Goal: Find specific page/section: Find specific page/section

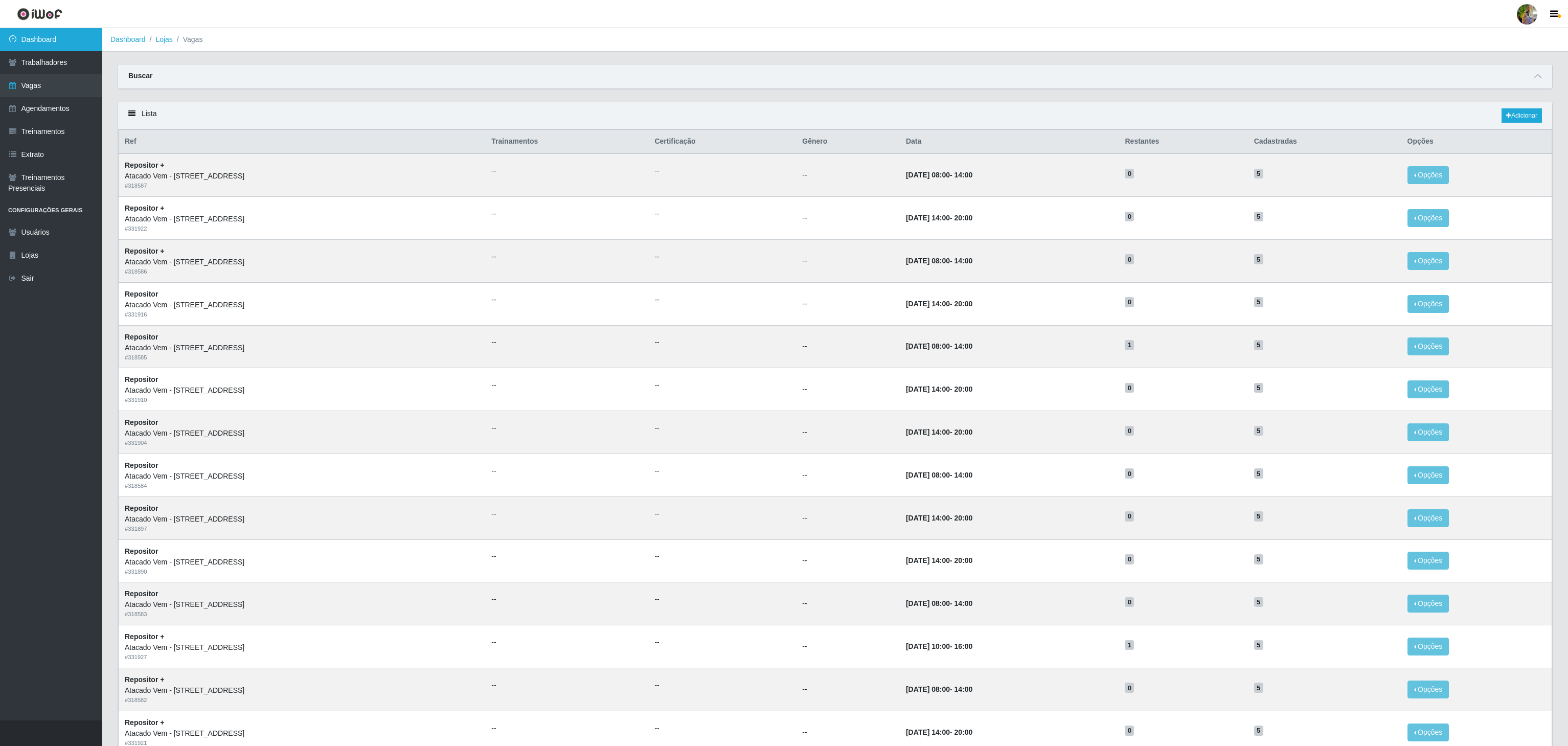
scroll to position [26, 0]
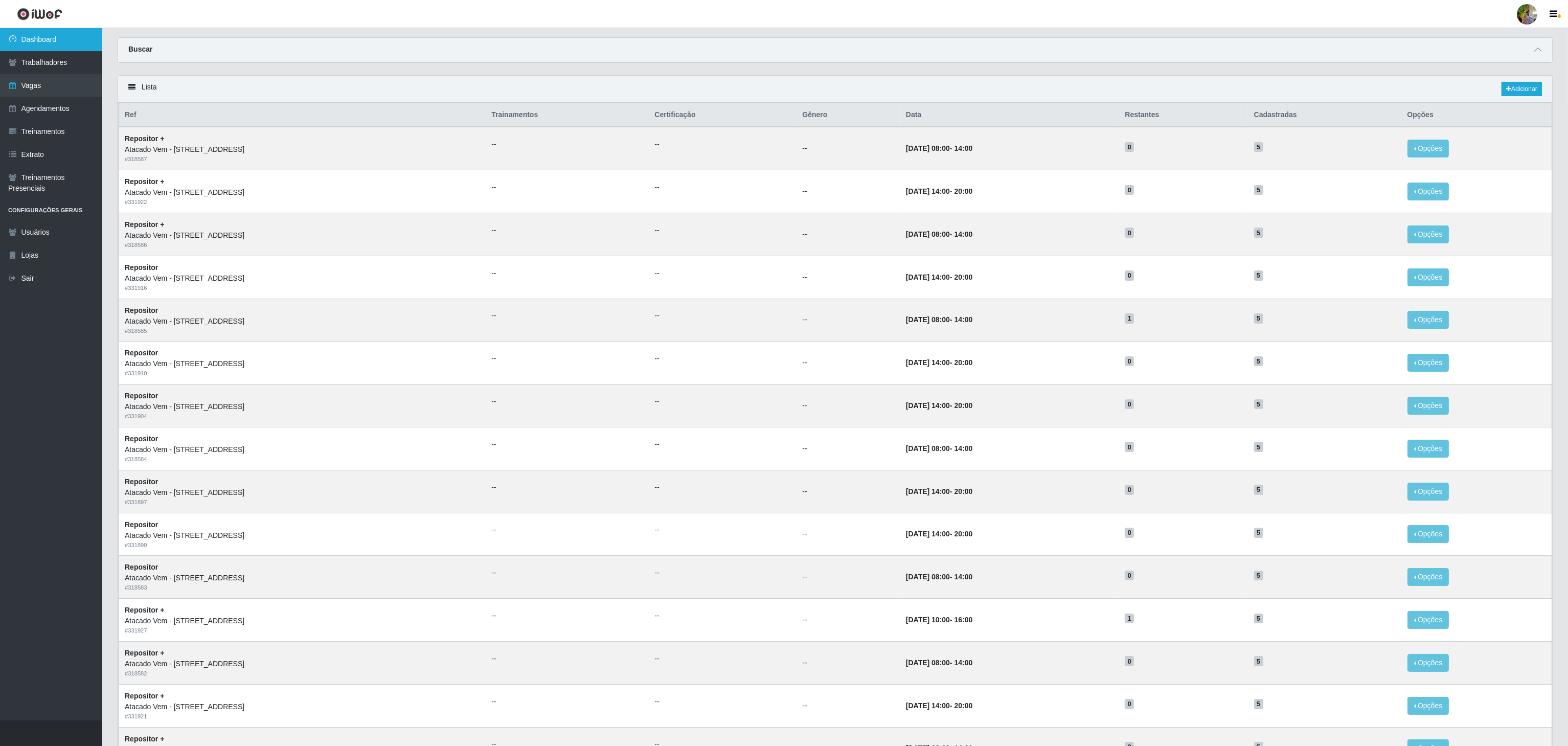
click at [41, 38] on link "Dashboard" at bounding box center [51, 39] width 103 height 23
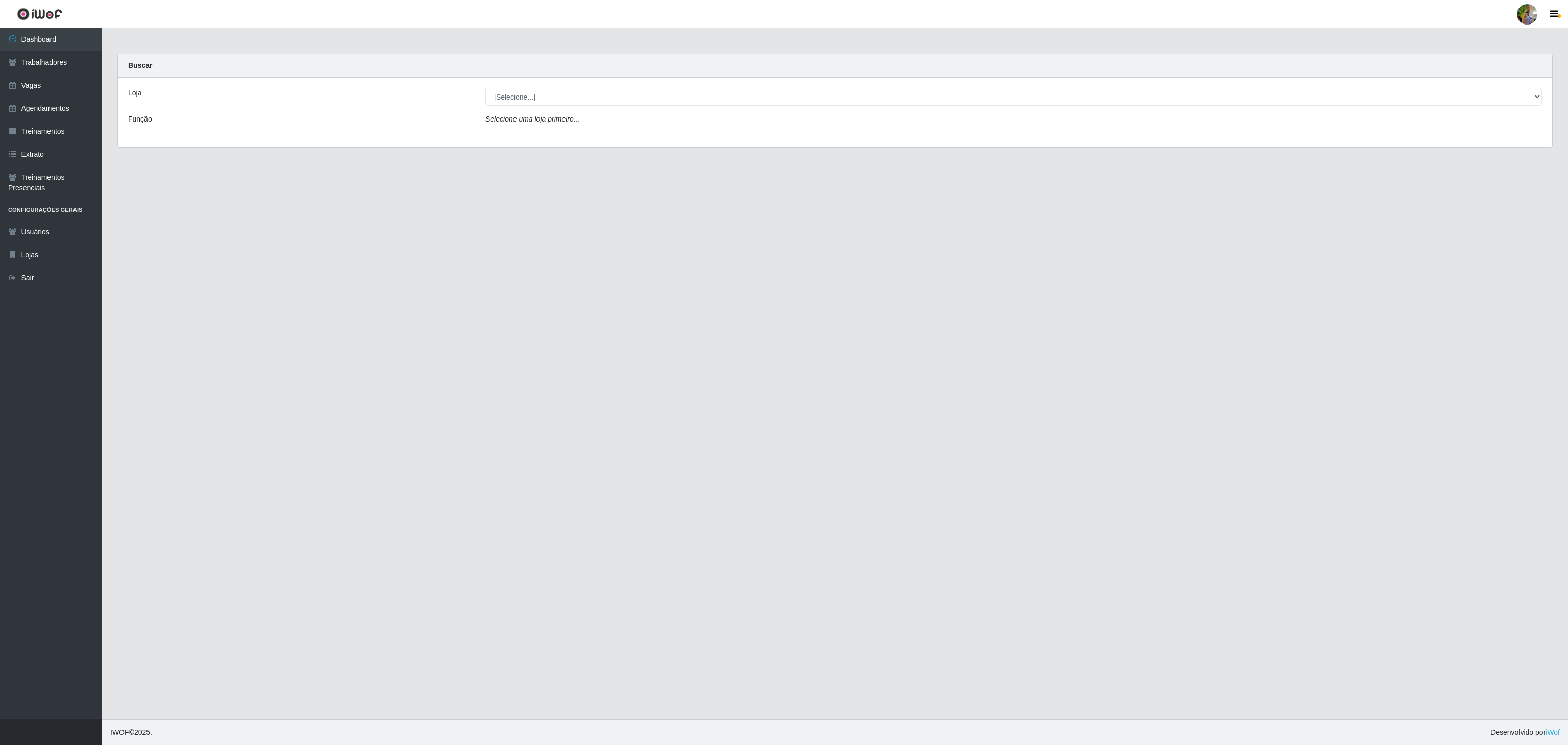
click at [550, 89] on select "[Selecione...] Atacado Vem - [GEOGRAPHIC_DATA] 30 Laranjeiras Velha Atacado Vem…" at bounding box center [1014, 97] width 1056 height 18
click at [486, 88] on select "[Selecione...] Atacado Vem - [GEOGRAPHIC_DATA] 30 Laranjeiras Velha Atacado Vem…" at bounding box center [1014, 97] width 1056 height 18
click at [566, 108] on div "Loja [Selecione...] Atacado Vem - [GEOGRAPHIC_DATA] 30 Laranjeiras Velha Atacad…" at bounding box center [834, 112] width 1434 height 70
click at [580, 99] on select "[Selecione...] Atacado Vem - [GEOGRAPHIC_DATA] 30 Laranjeiras Velha Atacado Vem…" at bounding box center [1014, 97] width 1056 height 18
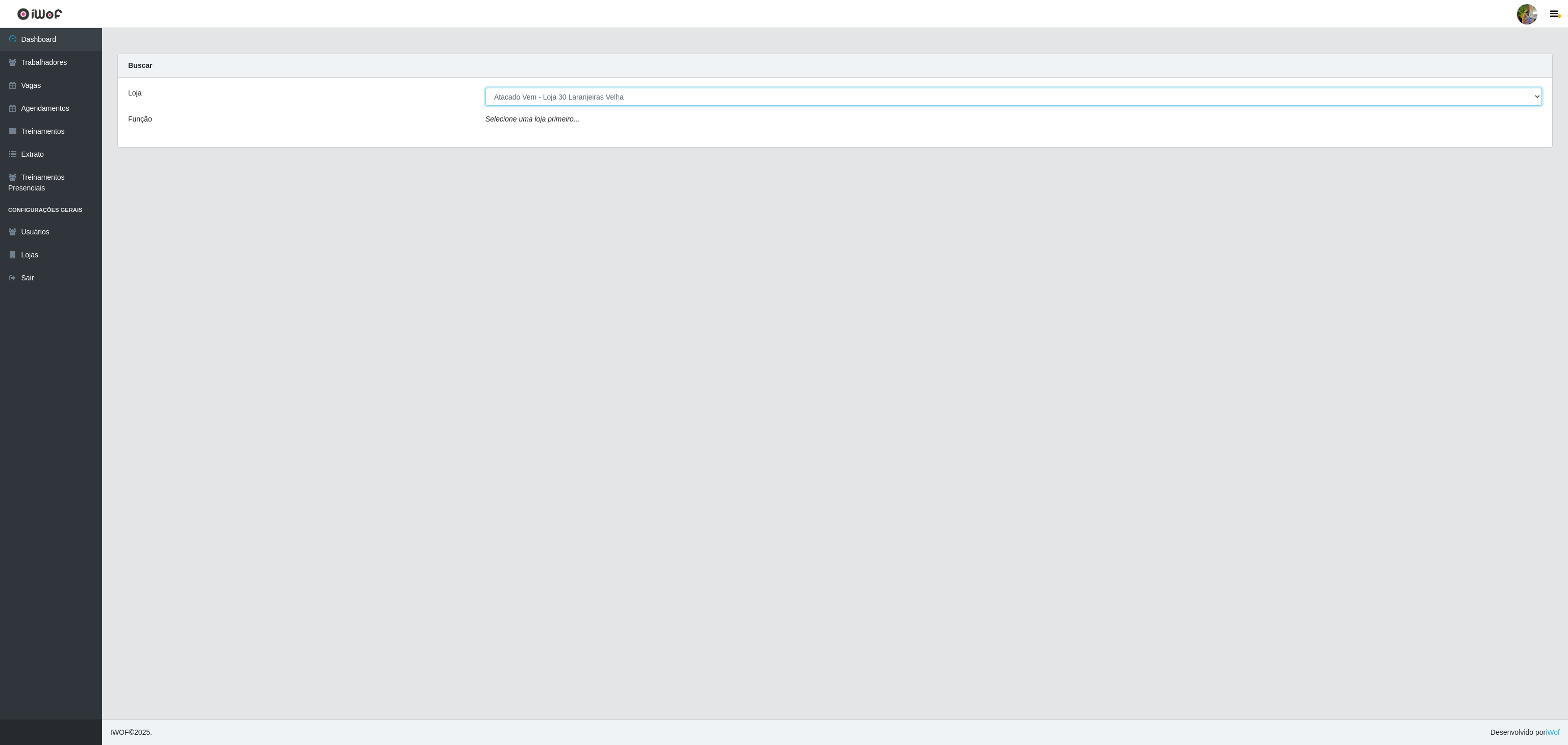
click at [486, 88] on select "[Selecione...] Atacado Vem - [GEOGRAPHIC_DATA] 30 Laranjeiras Velha Atacado Vem…" at bounding box center [1014, 97] width 1056 height 18
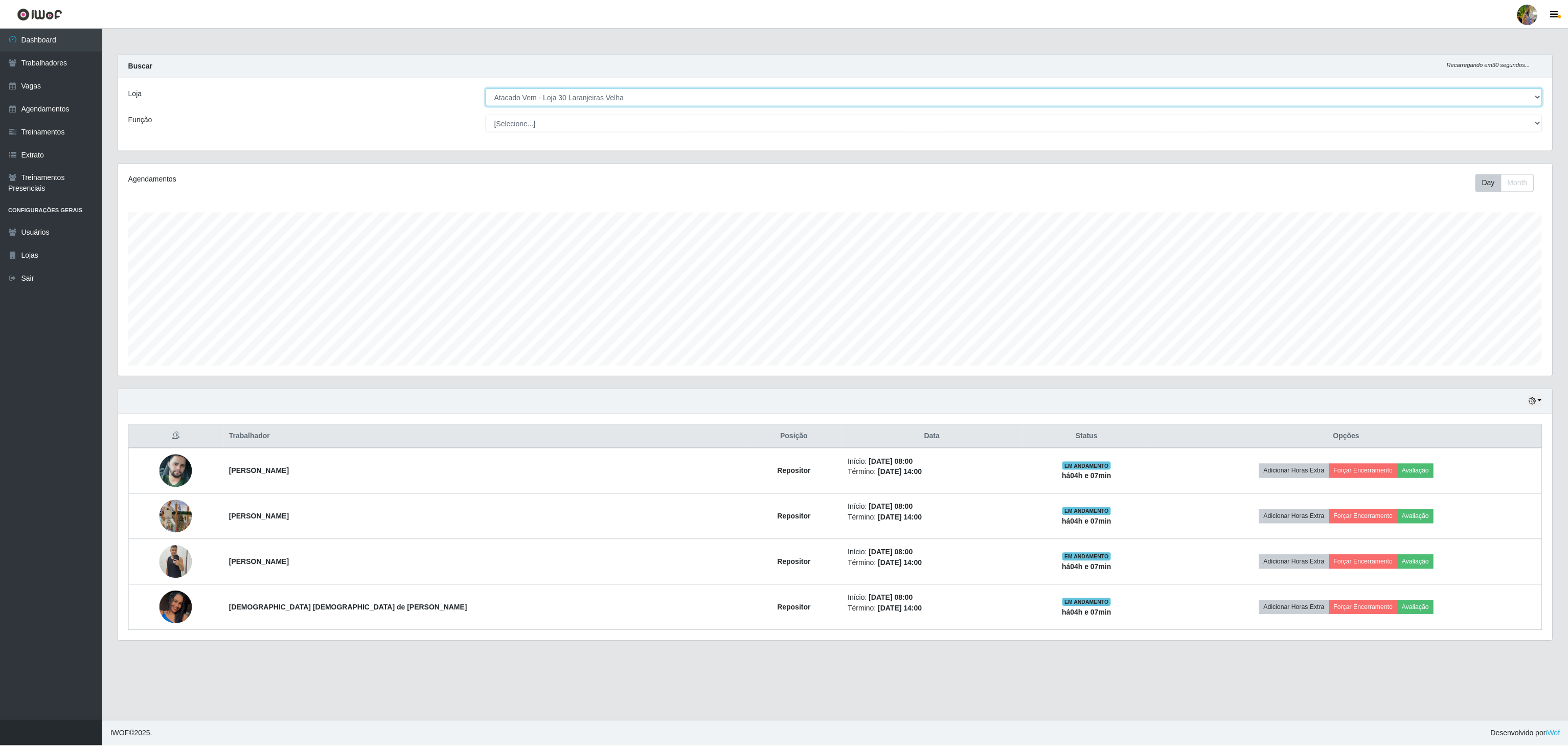
scroll to position [212, 1436]
drag, startPoint x: 545, startPoint y: 97, endPoint x: 546, endPoint y: 103, distance: 6.1
click at [545, 97] on select "[Selecione...] Atacado Vem - [GEOGRAPHIC_DATA] 30 Laranjeiras Velha Atacado Vem…" at bounding box center [1015, 97] width 1058 height 18
click at [486, 88] on select "[Selecione...] Atacado Vem - [GEOGRAPHIC_DATA] 30 Laranjeiras Velha Atacado Vem…" at bounding box center [1015, 97] width 1058 height 18
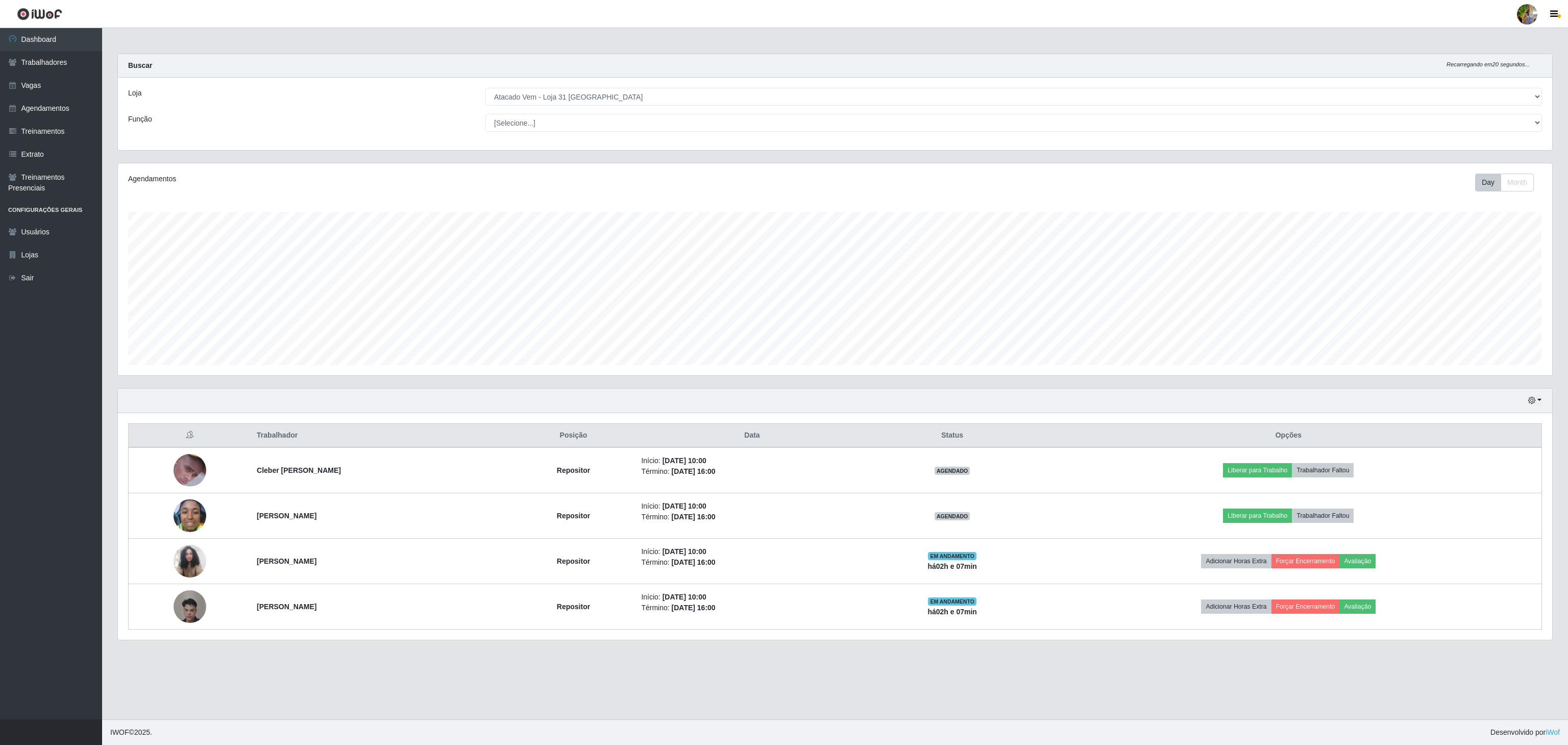
click at [802, 665] on main "Carregando... Buscar Recarregando em 20 segundos... Loja [Selecione...] Atacado…" at bounding box center [835, 373] width 1466 height 692
click at [582, 101] on select "[Selecione...] Atacado Vem - [GEOGRAPHIC_DATA] 30 Laranjeiras Velha Atacado Vem…" at bounding box center [1014, 97] width 1056 height 18
click at [486, 88] on select "[Selecione...] Atacado Vem - [GEOGRAPHIC_DATA] 30 Laranjeiras Velha Atacado Vem…" at bounding box center [1014, 97] width 1056 height 18
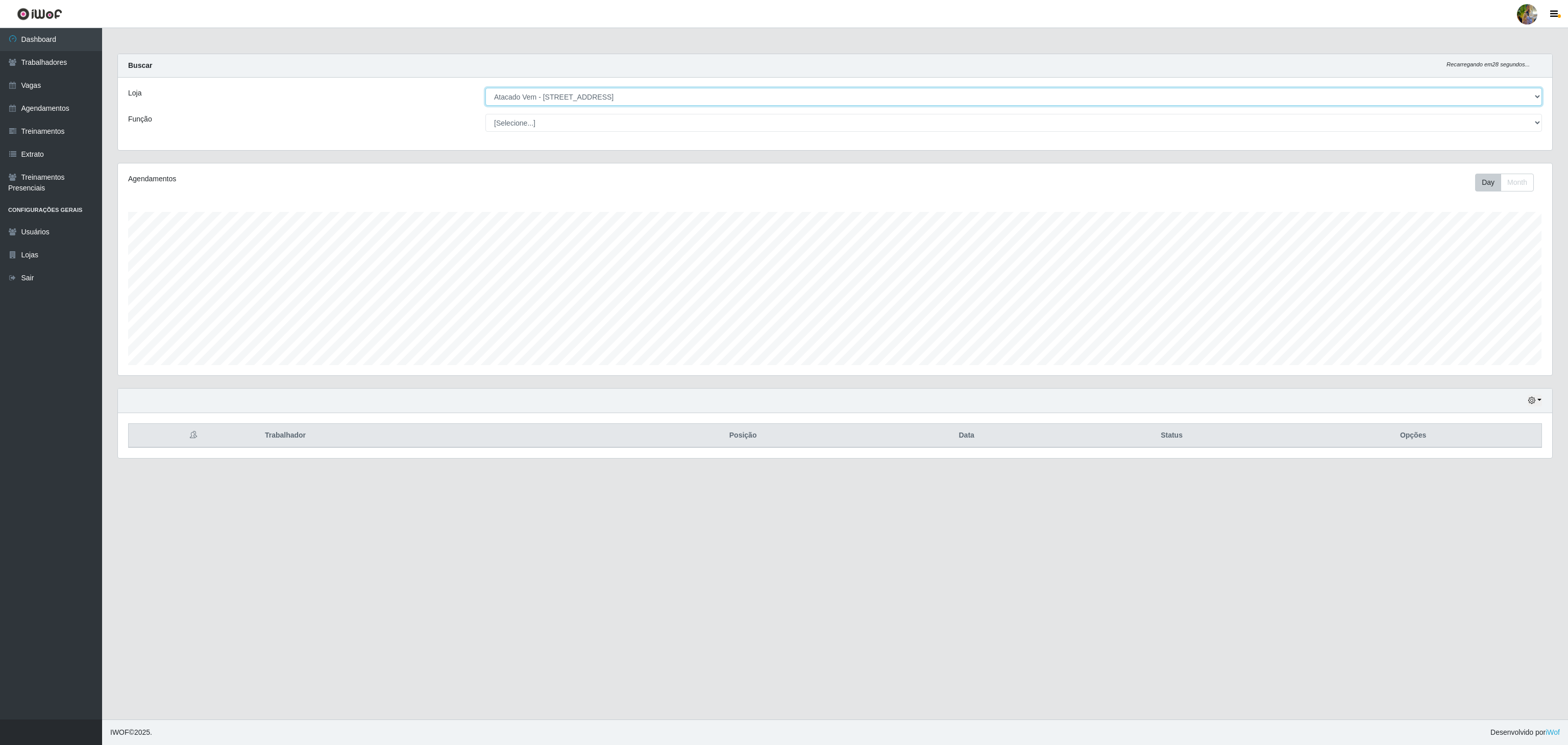
drag, startPoint x: 563, startPoint y: 95, endPoint x: 565, endPoint y: 102, distance: 7.3
click at [563, 95] on select "[Selecione...] Atacado Vem - [GEOGRAPHIC_DATA] 30 Laranjeiras Velha Atacado Vem…" at bounding box center [1014, 97] width 1056 height 18
click at [486, 88] on select "[Selecione...] Atacado Vem - [GEOGRAPHIC_DATA] 30 Laranjeiras Velha Atacado Vem…" at bounding box center [1014, 97] width 1056 height 18
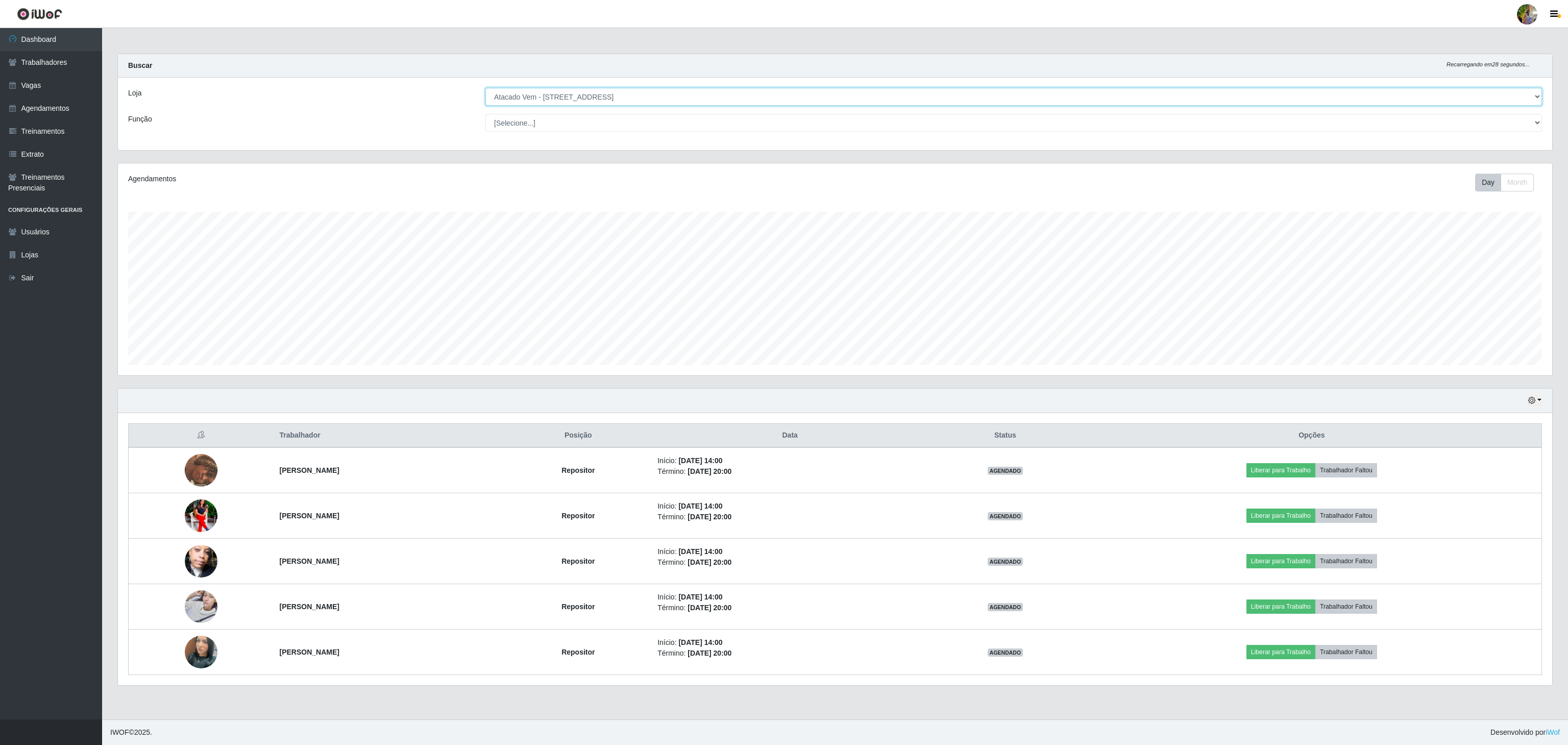
click at [584, 102] on select "[Selecione...] Atacado Vem - [GEOGRAPHIC_DATA] 30 Laranjeiras Velha Atacado Vem…" at bounding box center [1014, 97] width 1056 height 18
click at [486, 88] on select "[Selecione...] Atacado Vem - [GEOGRAPHIC_DATA] 30 Laranjeiras Velha Atacado Vem…" at bounding box center [1014, 97] width 1056 height 18
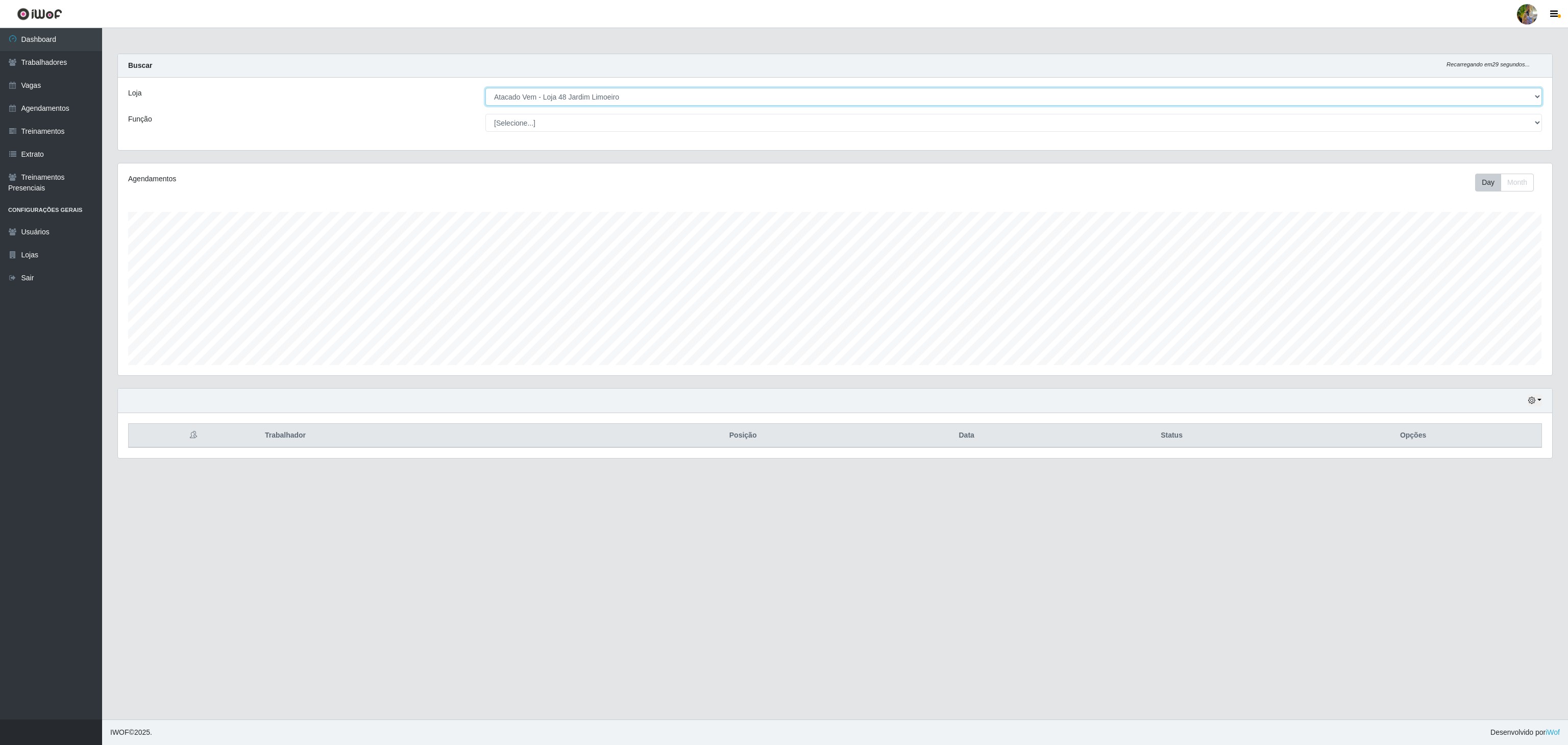
click at [611, 93] on select "[Selecione...] Atacado Vem - [GEOGRAPHIC_DATA] 30 Laranjeiras Velha Atacado Vem…" at bounding box center [1014, 97] width 1056 height 18
click at [486, 88] on select "[Selecione...] Atacado Vem - [GEOGRAPHIC_DATA] 30 Laranjeiras Velha Atacado Vem…" at bounding box center [1014, 97] width 1056 height 18
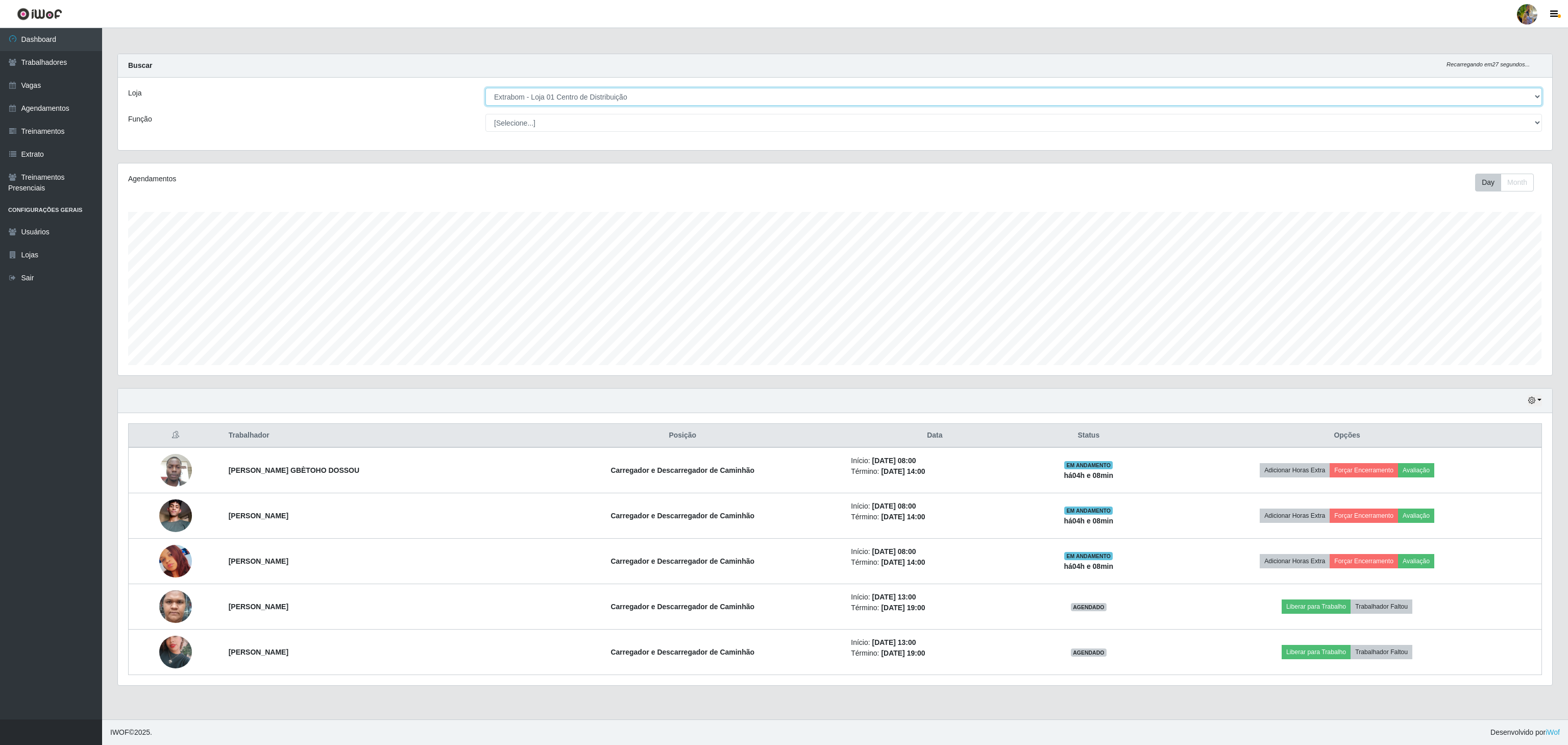
click at [580, 102] on select "[Selecione...] Atacado Vem - [GEOGRAPHIC_DATA] 30 Laranjeiras Velha Atacado Vem…" at bounding box center [1014, 97] width 1056 height 18
click at [486, 88] on select "[Selecione...] Atacado Vem - [GEOGRAPHIC_DATA] 30 Laranjeiras Velha Atacado Vem…" at bounding box center [1014, 97] width 1056 height 18
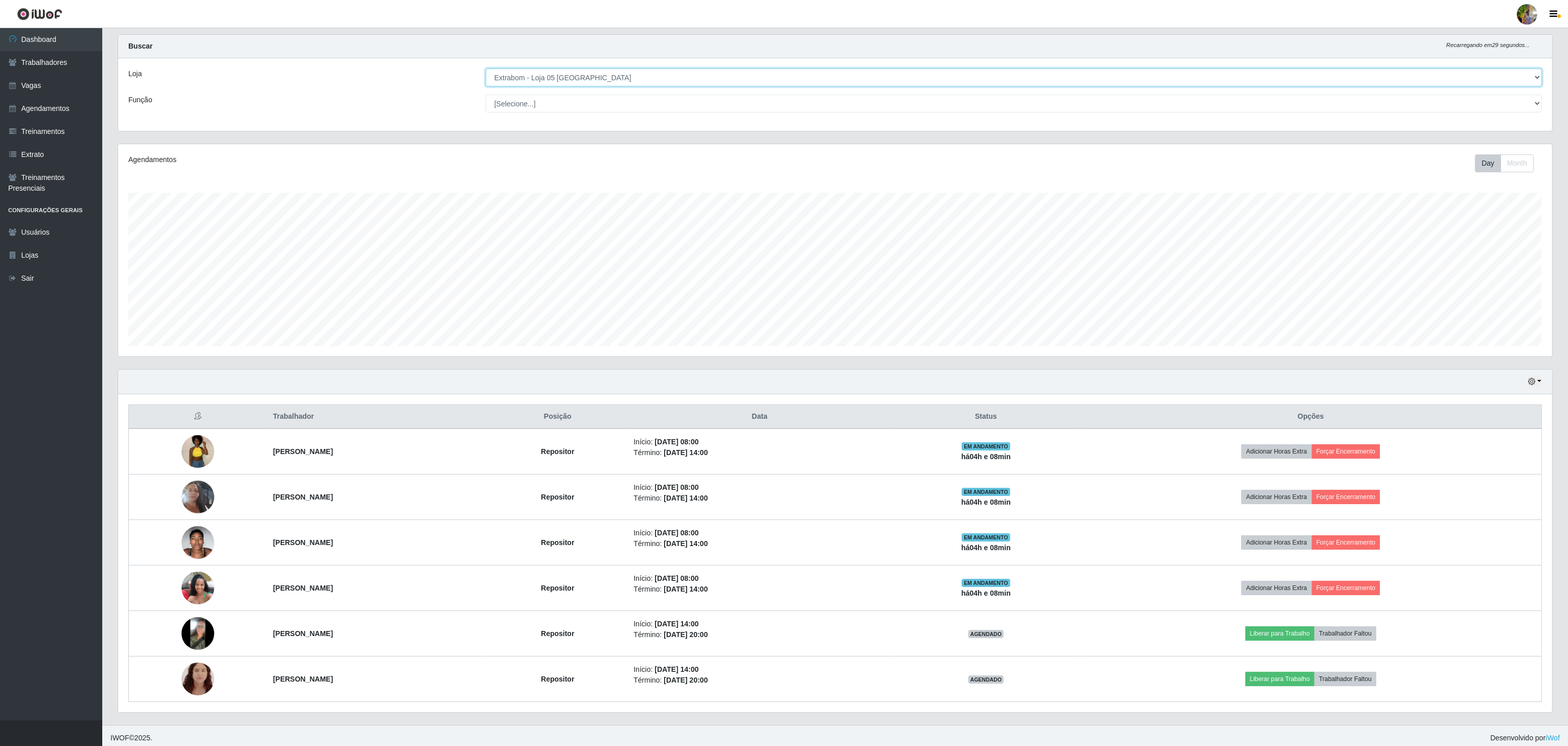
scroll to position [29, 0]
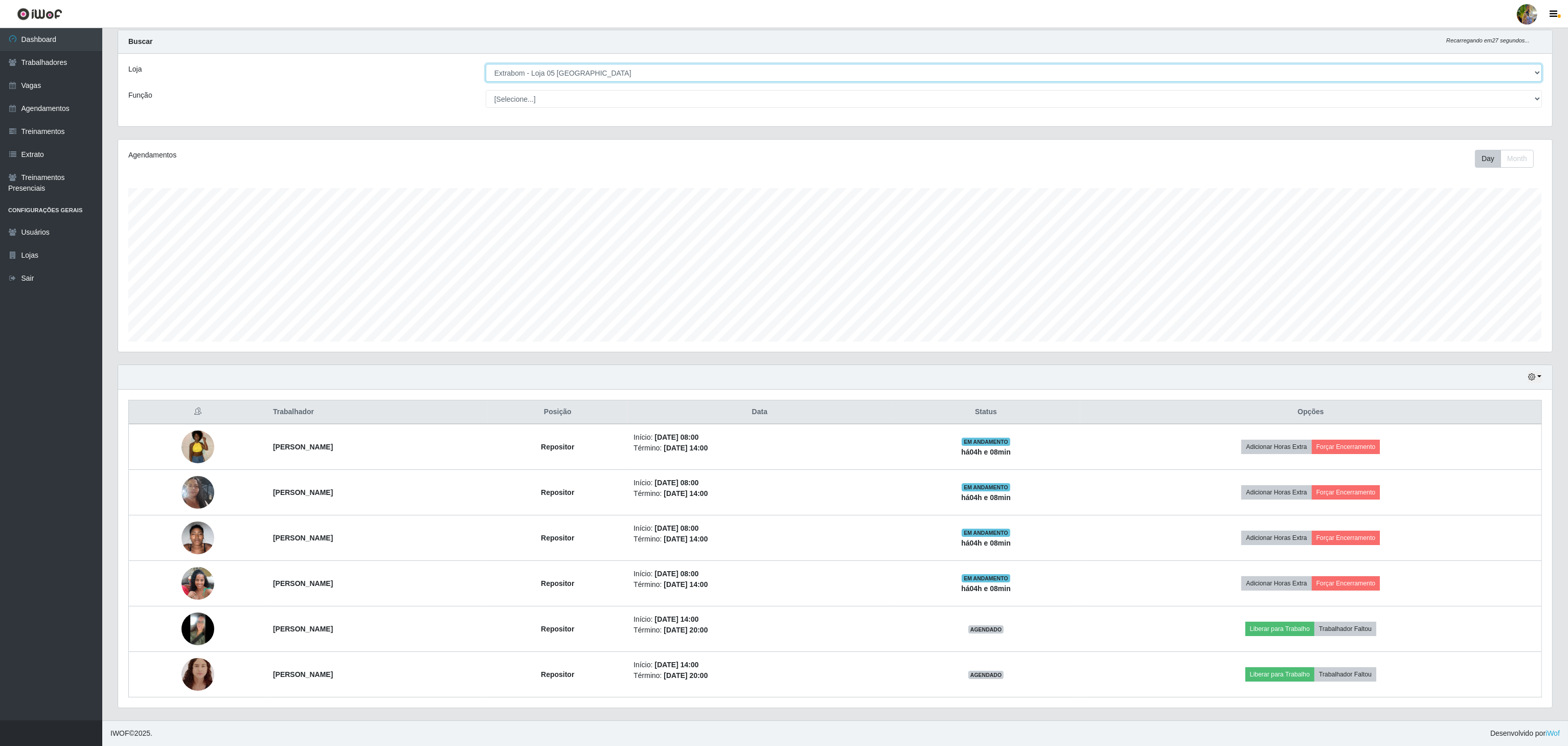
drag, startPoint x: 585, startPoint y: 64, endPoint x: 591, endPoint y: 71, distance: 9.2
click at [585, 64] on select "[Selecione...] Atacado Vem - [GEOGRAPHIC_DATA] 30 Laranjeiras Velha Atacado Vem…" at bounding box center [1014, 73] width 1056 height 18
click at [486, 82] on select "[Selecione...] Atacado Vem - [GEOGRAPHIC_DATA] 30 Laranjeiras Velha Atacado Vem…" at bounding box center [1014, 73] width 1056 height 18
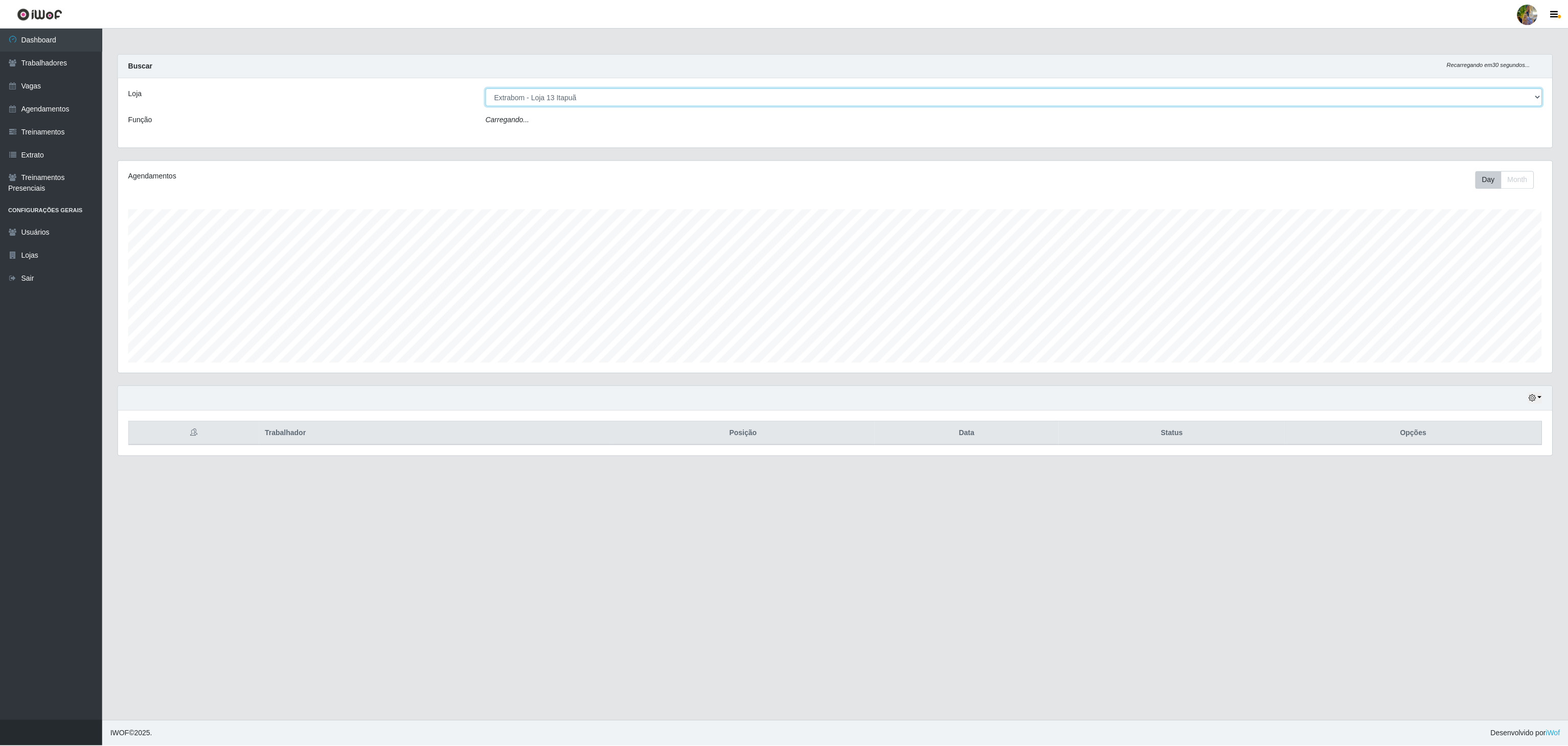
scroll to position [212, 1436]
click at [566, 99] on select "[Selecione...] Atacado Vem - [GEOGRAPHIC_DATA] 30 Laranjeiras Velha Atacado Vem…" at bounding box center [1015, 97] width 1058 height 18
click at [486, 88] on select "[Selecione...] Atacado Vem - [GEOGRAPHIC_DATA] 30 Laranjeiras Velha Atacado Vem…" at bounding box center [1015, 97] width 1058 height 18
click at [585, 84] on div "Loja [Selecione...] Atacado Vem - [GEOGRAPHIC_DATA] 30 Laranjeiras Velha Atacad…" at bounding box center [836, 114] width 1436 height 73
click at [580, 99] on select "[Selecione...] Atacado Vem - [GEOGRAPHIC_DATA] 30 Laranjeiras Velha Atacado Vem…" at bounding box center [1015, 97] width 1058 height 18
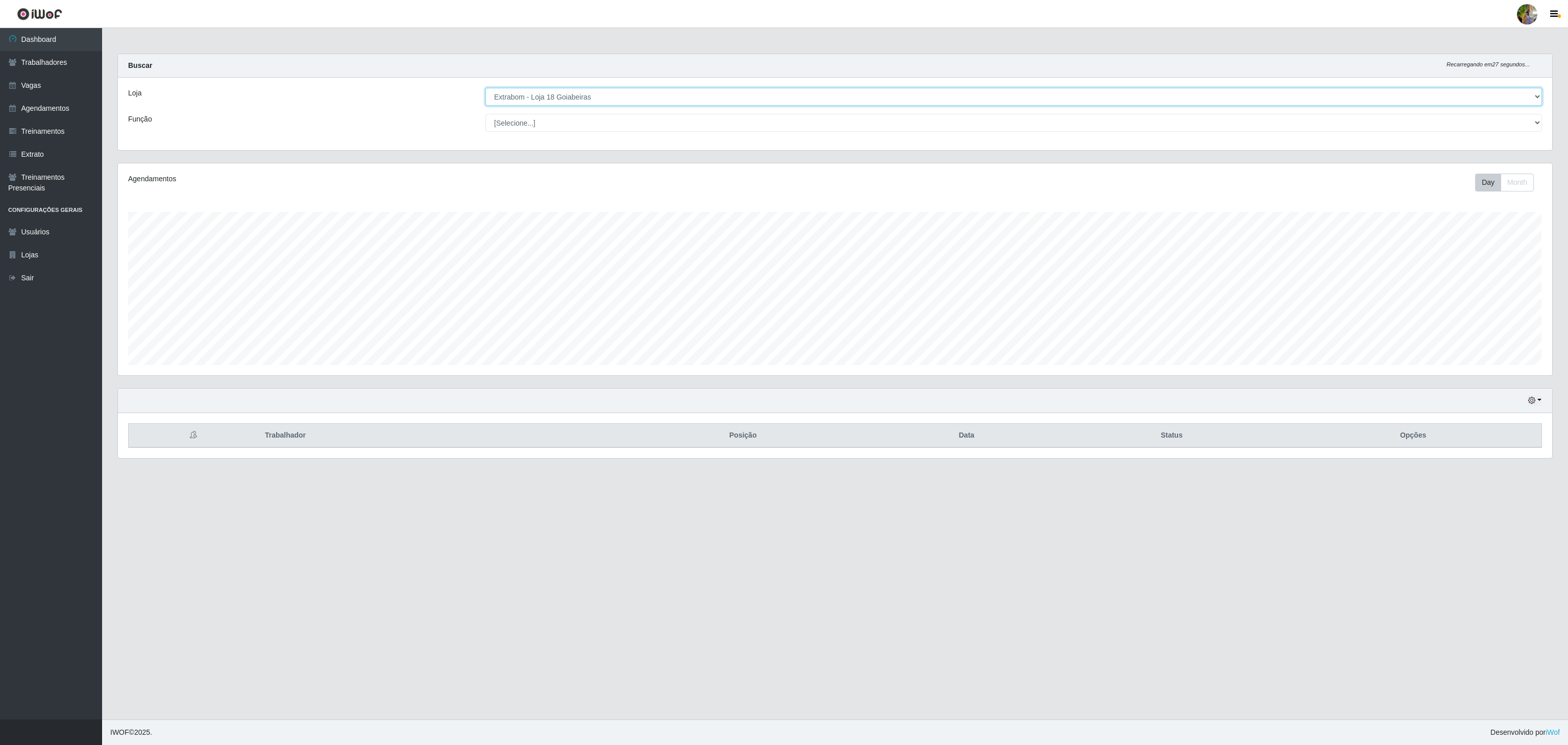
click at [486, 88] on select "[Selecione...] Atacado Vem - [GEOGRAPHIC_DATA] 30 Laranjeiras Velha Atacado Vem…" at bounding box center [1014, 97] width 1056 height 18
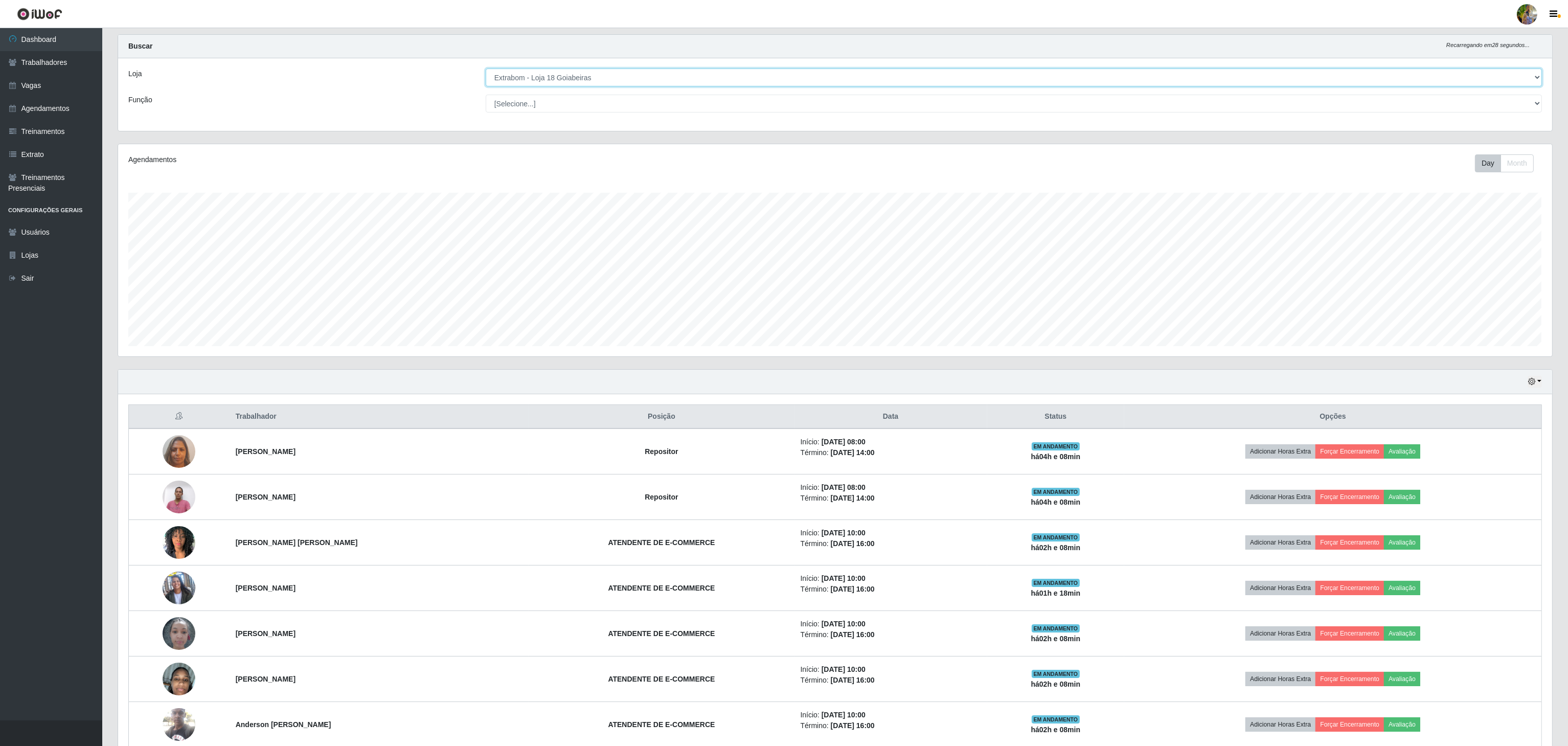
scroll to position [18, 0]
click at [574, 78] on select "[Selecione...] Atacado Vem - [GEOGRAPHIC_DATA] 30 Laranjeiras Velha Atacado Vem…" at bounding box center [1014, 79] width 1056 height 18
click at [486, 87] on select "[Selecione...] Atacado Vem - [GEOGRAPHIC_DATA] 30 Laranjeiras Velha Atacado Vem…" at bounding box center [1014, 79] width 1056 height 18
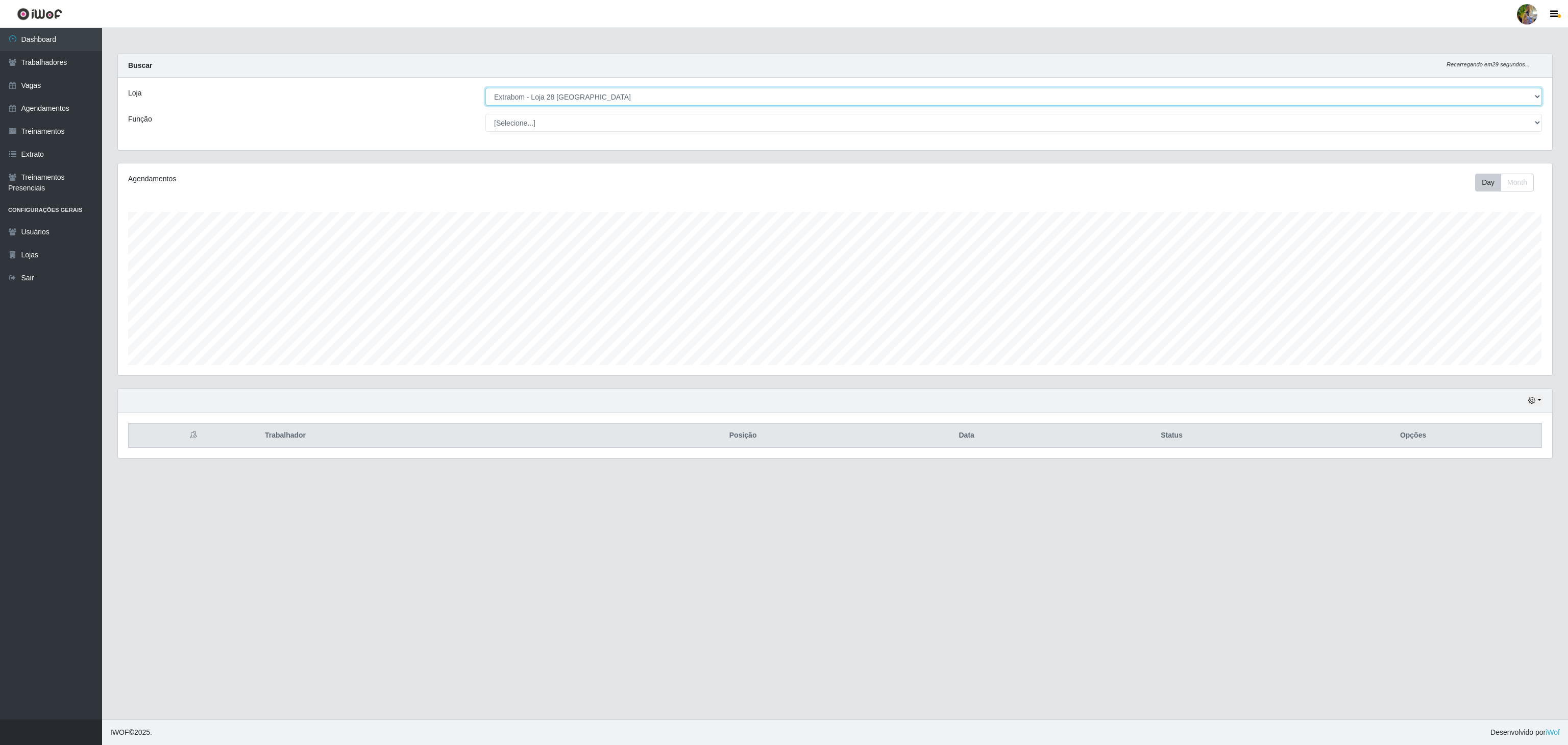
click at [582, 95] on select "[Selecione...] Atacado Vem - [GEOGRAPHIC_DATA] 30 Laranjeiras Velha Atacado Vem…" at bounding box center [1014, 97] width 1056 height 18
click at [486, 88] on select "[Selecione...] Atacado Vem - [GEOGRAPHIC_DATA] 30 Laranjeiras Velha Atacado Vem…" at bounding box center [1014, 97] width 1056 height 18
click at [536, 96] on select "[Selecione...] Atacado Vem - [GEOGRAPHIC_DATA] 30 Laranjeiras Velha Atacado Vem…" at bounding box center [1014, 97] width 1056 height 18
click at [486, 88] on select "[Selecione...] Atacado Vem - [GEOGRAPHIC_DATA] 30 Laranjeiras Velha Atacado Vem…" at bounding box center [1014, 97] width 1056 height 18
drag, startPoint x: 574, startPoint y: 92, endPoint x: 576, endPoint y: 96, distance: 4.5
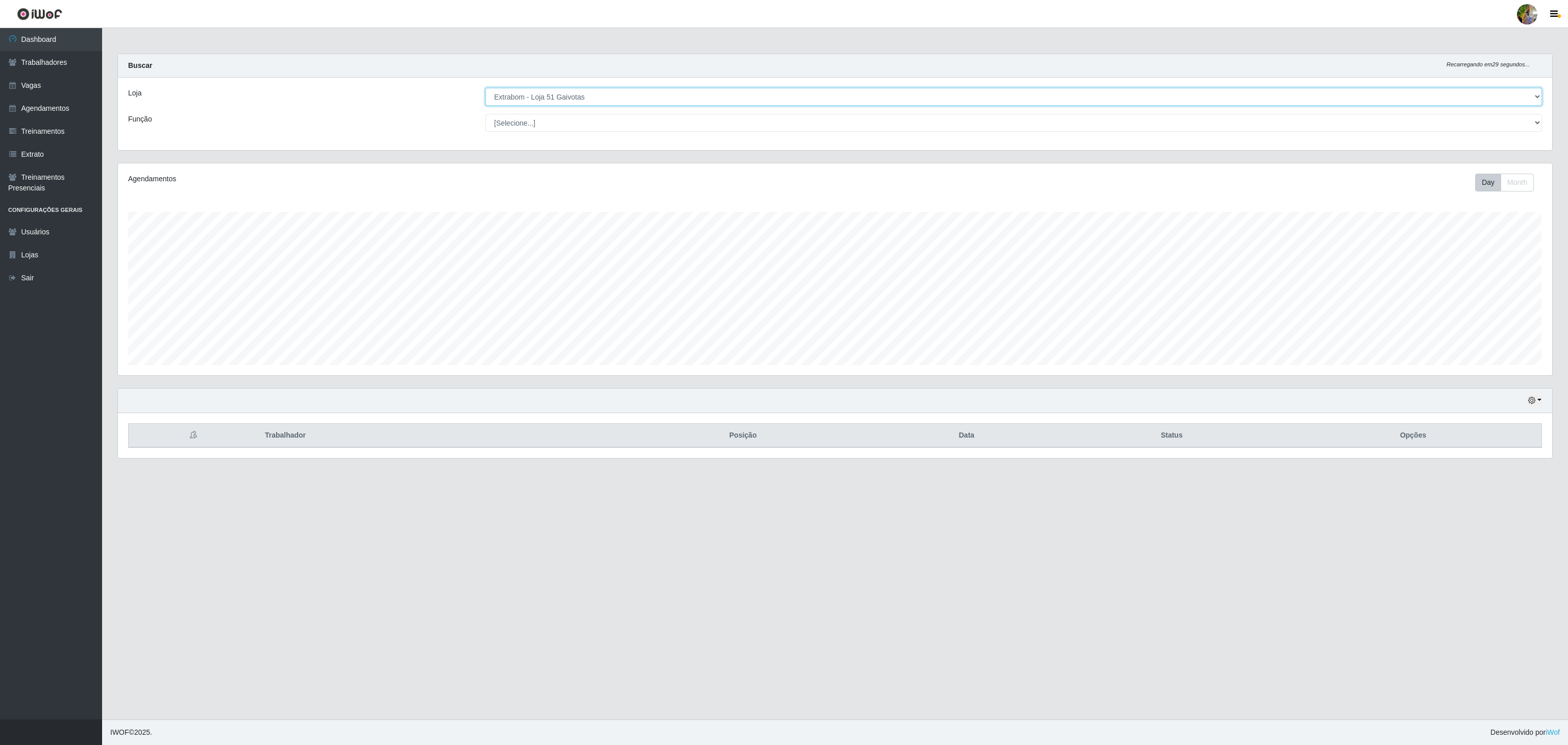
click at [574, 92] on select "[Selecione...] Atacado Vem - [GEOGRAPHIC_DATA] 30 Laranjeiras Velha Atacado Vem…" at bounding box center [1014, 97] width 1056 height 18
click at [486, 88] on select "[Selecione...] Atacado Vem - [GEOGRAPHIC_DATA] 30 Laranjeiras Velha Atacado Vem…" at bounding box center [1014, 97] width 1056 height 18
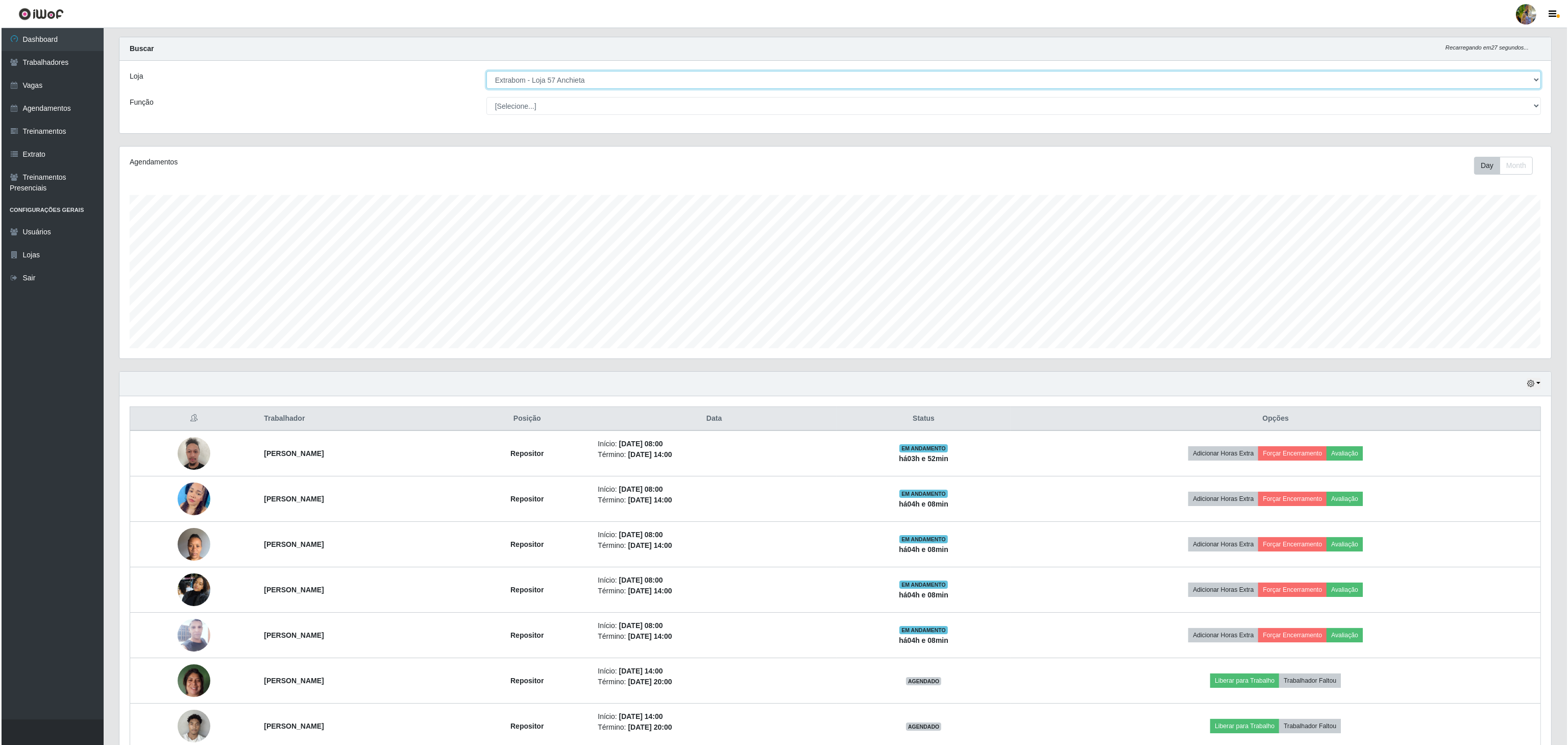
scroll to position [0, 0]
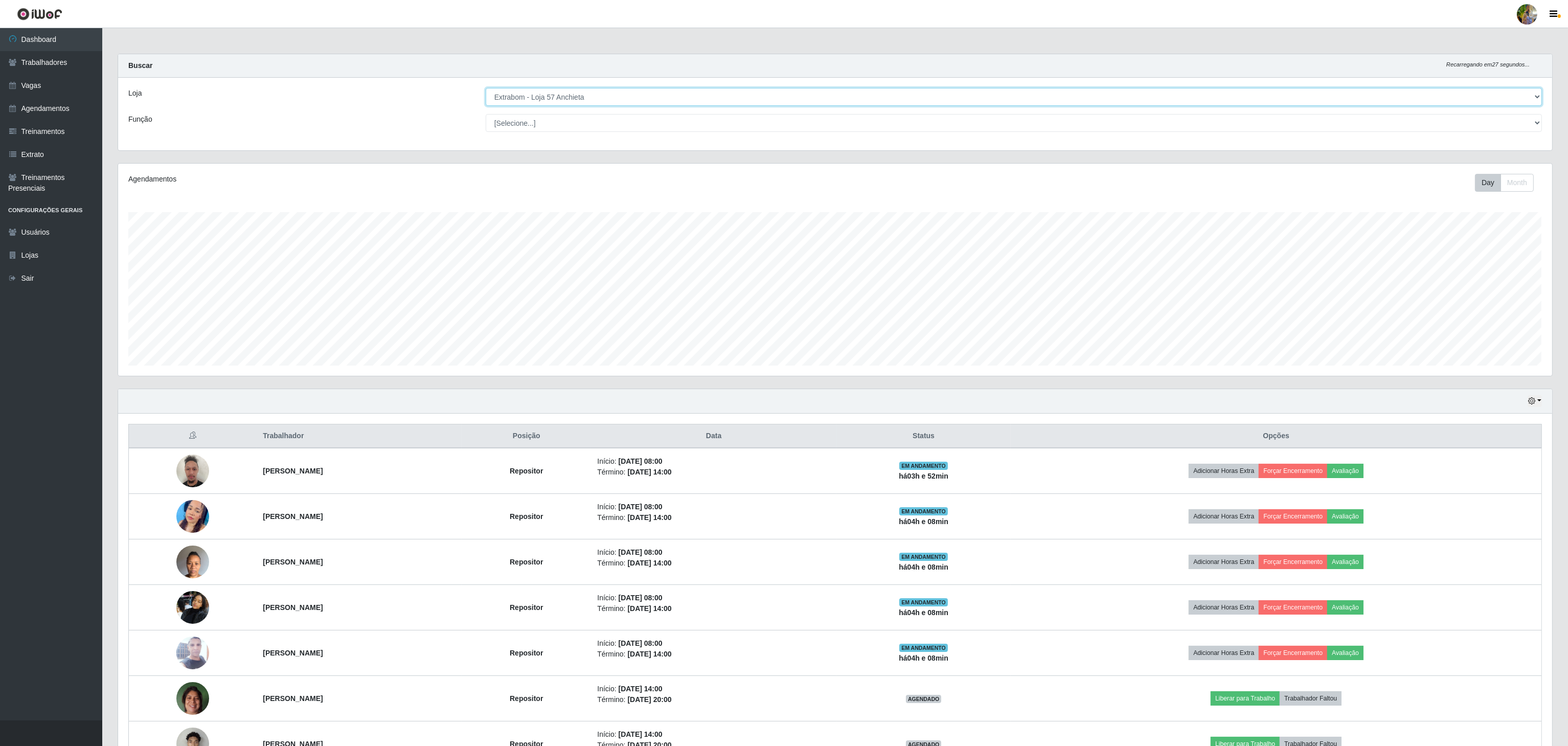
click at [603, 96] on select "[Selecione...] Atacado Vem - [GEOGRAPHIC_DATA] 30 Laranjeiras Velha Atacado Vem…" at bounding box center [1014, 97] width 1056 height 18
click at [486, 88] on select "[Selecione...] Atacado Vem - [GEOGRAPHIC_DATA] 30 Laranjeiras Velha Atacado Vem…" at bounding box center [1014, 97] width 1056 height 18
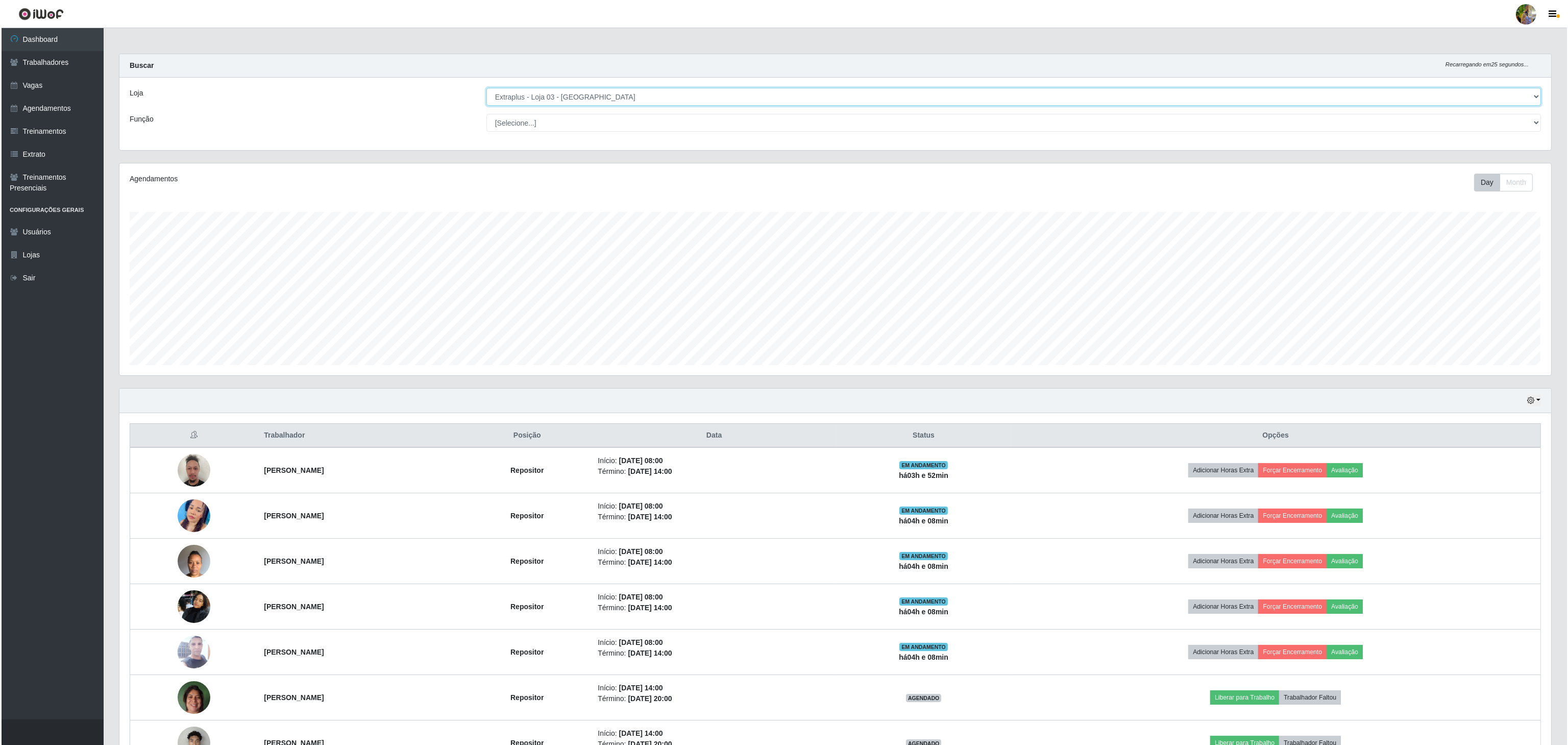
scroll to position [212, 1433]
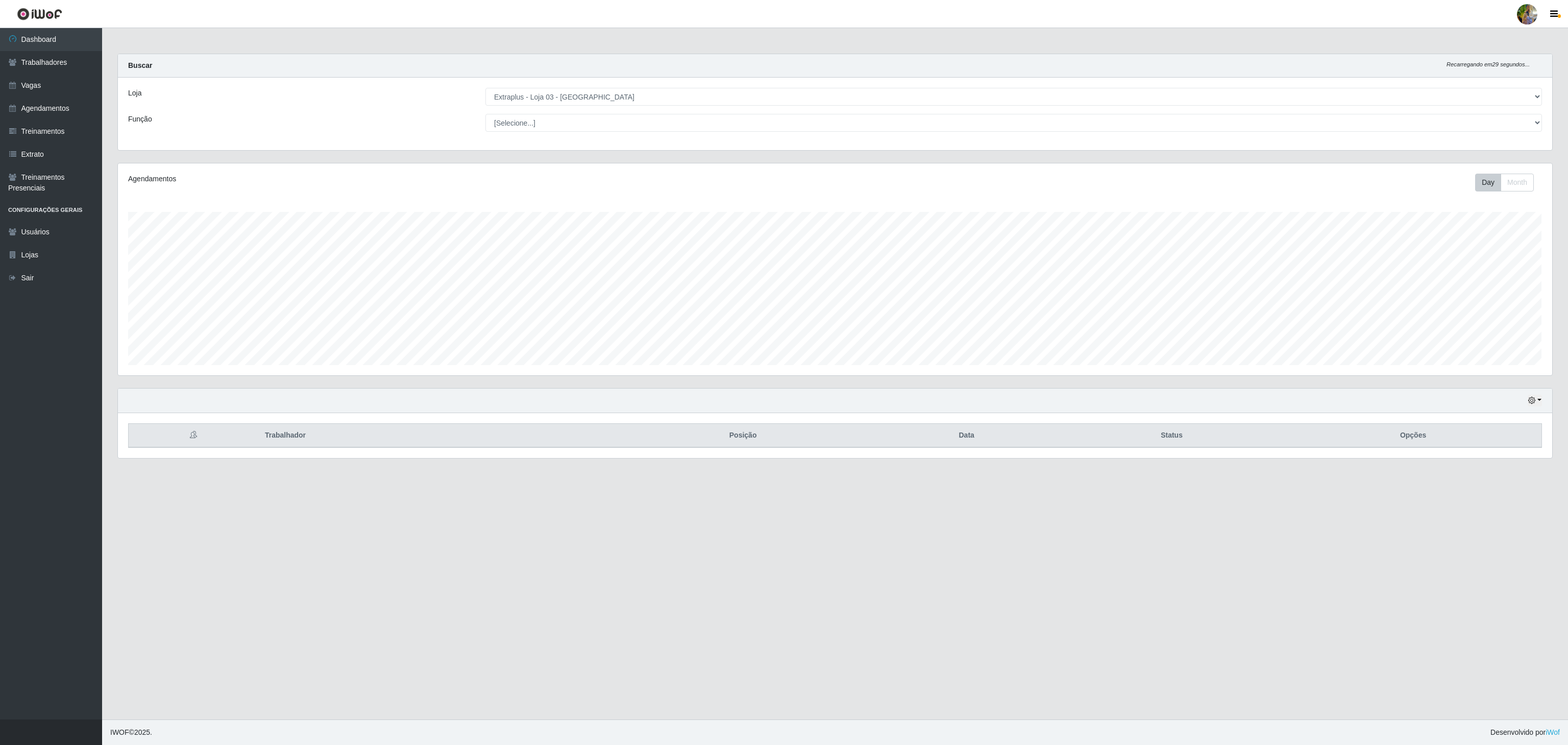
click at [562, 110] on div "Loja [Selecione...] Atacado Vem - [GEOGRAPHIC_DATA] 30 Laranjeiras Velha Atacad…" at bounding box center [834, 114] width 1434 height 73
click at [568, 92] on select "[Selecione...] Atacado Vem - [GEOGRAPHIC_DATA] 30 Laranjeiras Velha Atacado Vem…" at bounding box center [1014, 97] width 1056 height 18
select select "451"
click at [486, 88] on select "[Selecione...] Atacado Vem - [GEOGRAPHIC_DATA] 30 Laranjeiras Velha Atacado Vem…" at bounding box center [1014, 97] width 1056 height 18
